Goal: Navigation & Orientation: Find specific page/section

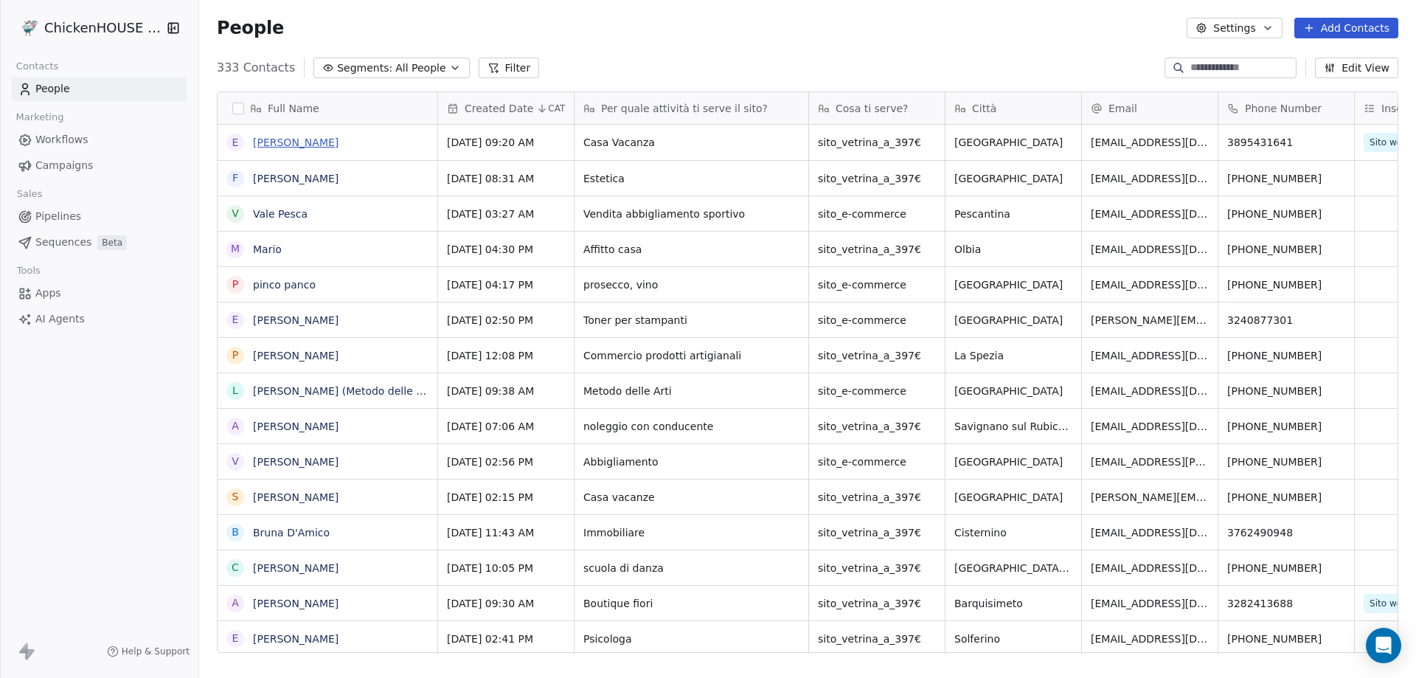
click at [280, 138] on link "[PERSON_NAME]" at bounding box center [296, 142] width 86 height 12
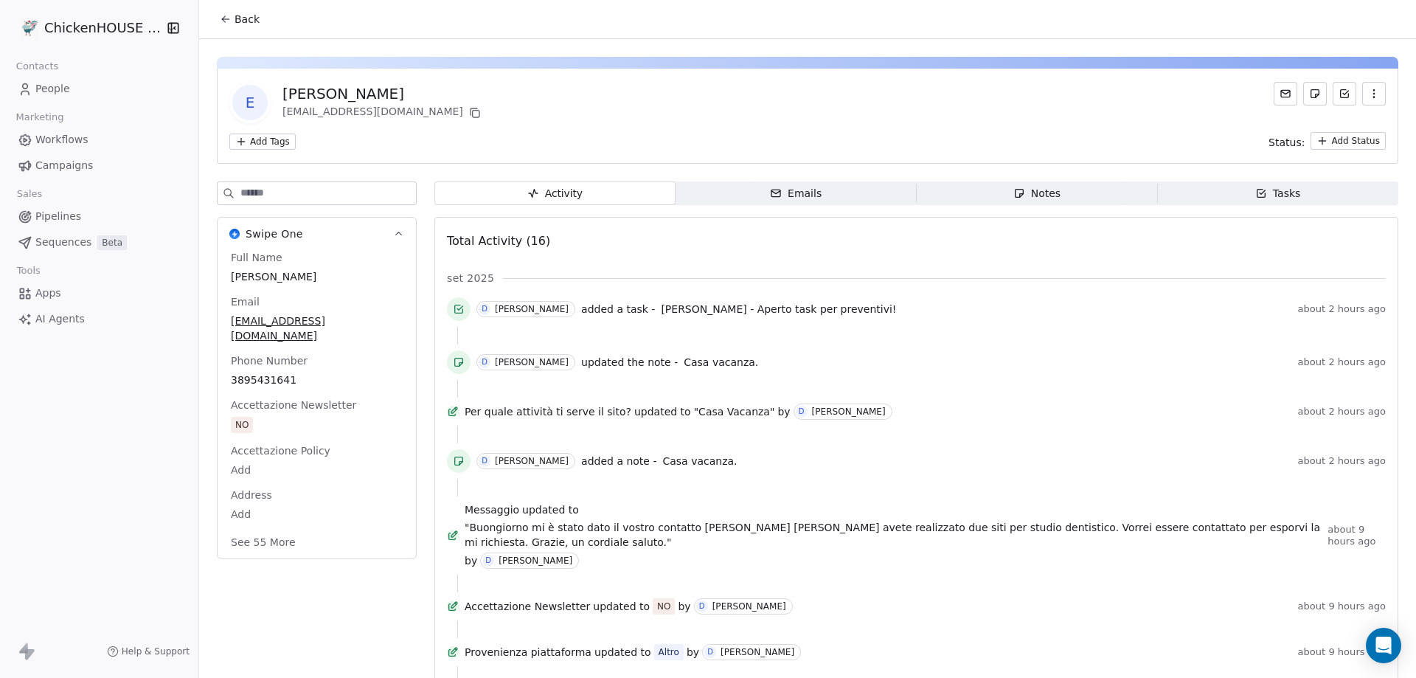
click at [1018, 204] on span "Notes Notes" at bounding box center [1037, 193] width 241 height 24
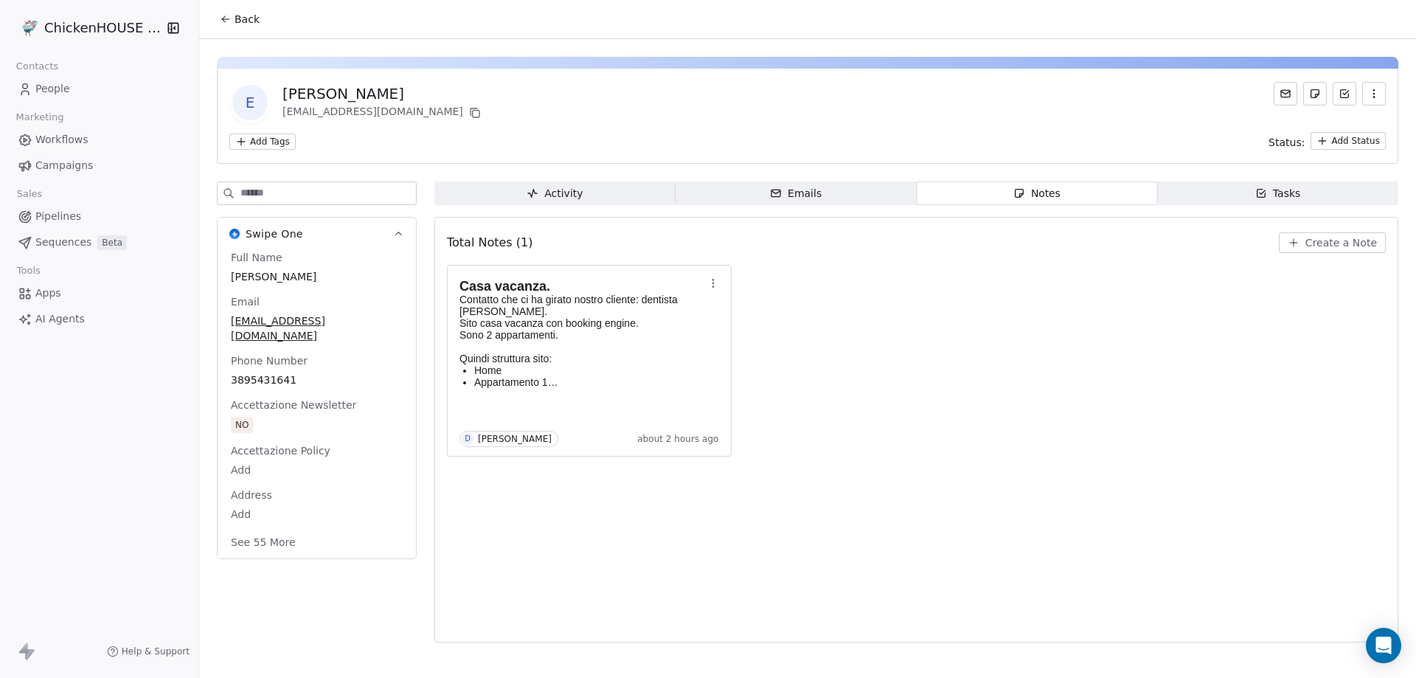
click at [1265, 186] on div "Tasks" at bounding box center [1278, 193] width 46 height 15
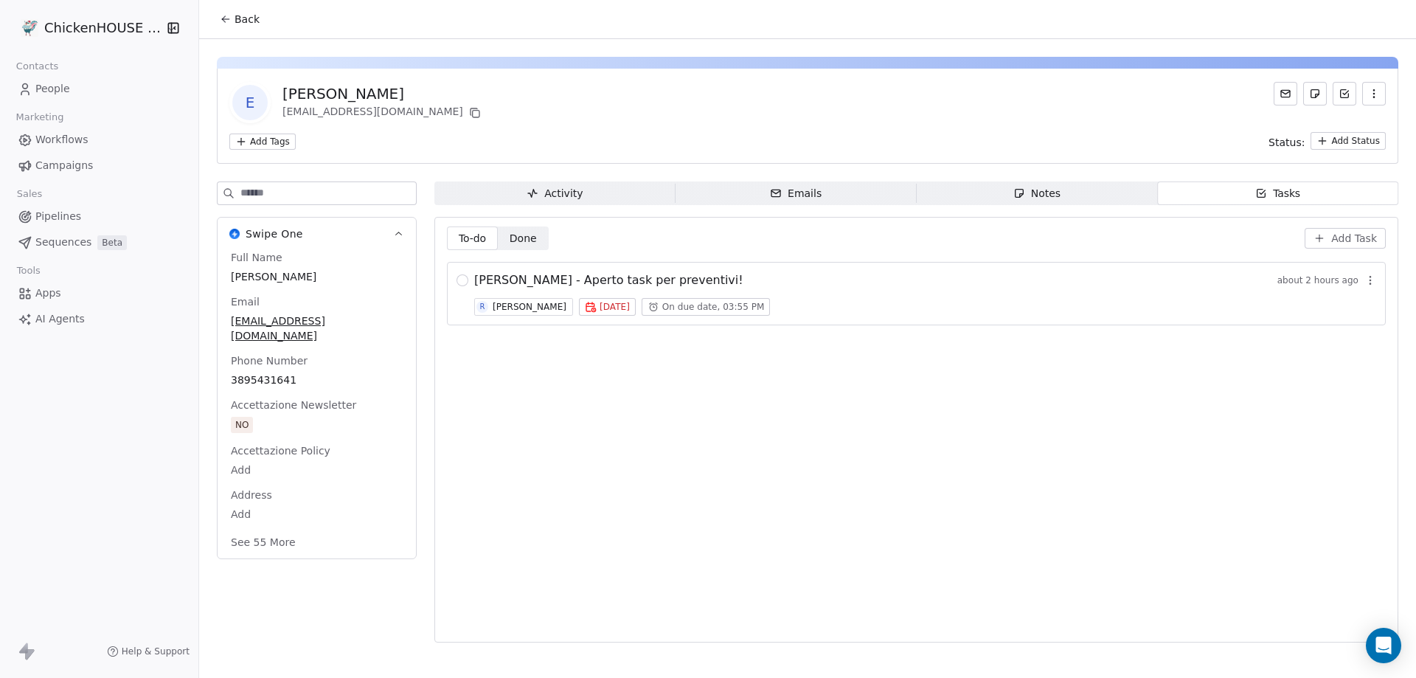
click at [56, 88] on span "People" at bounding box center [52, 88] width 35 height 15
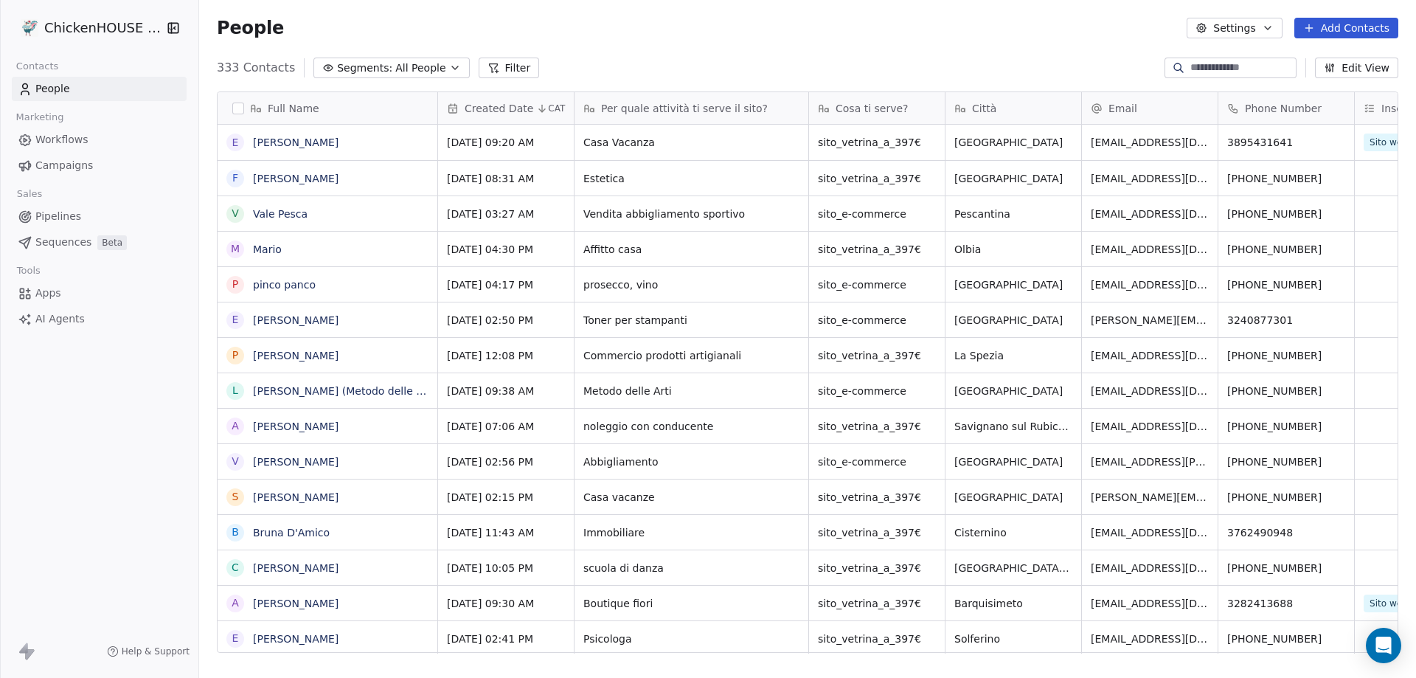
scroll to position [585, 1206]
